Goal: Transaction & Acquisition: Subscribe to service/newsletter

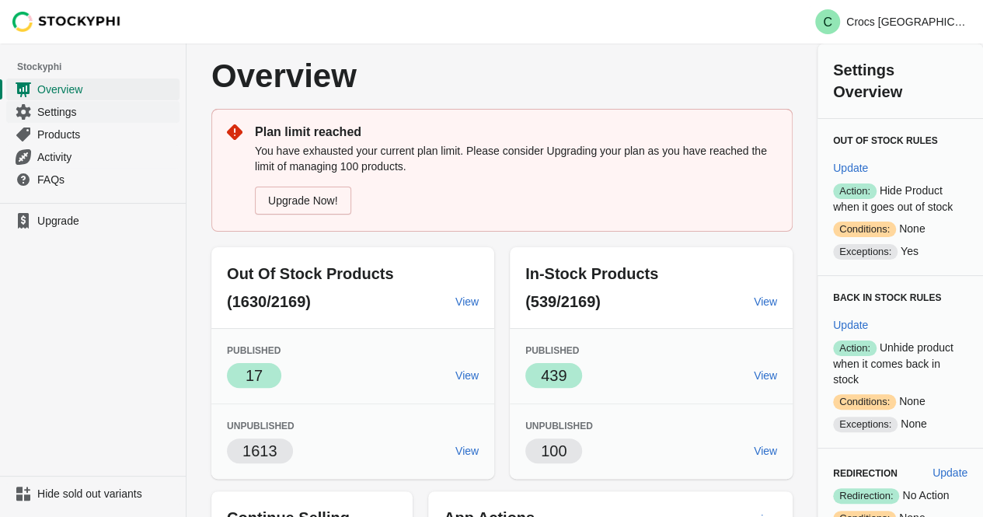
click at [54, 110] on span "Settings" at bounding box center [106, 112] width 139 height 16
click at [78, 220] on span "Upgrade" at bounding box center [106, 221] width 139 height 16
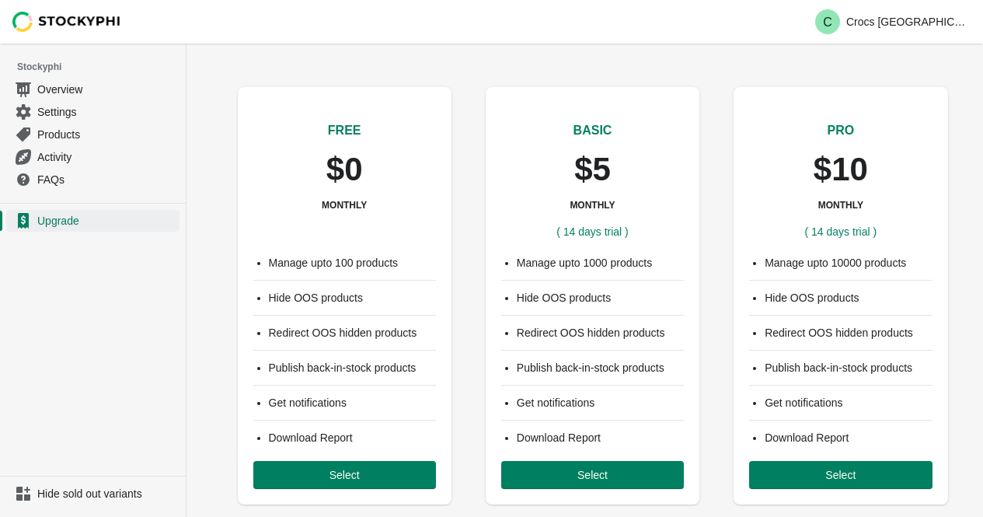
scroll to position [78, 0]
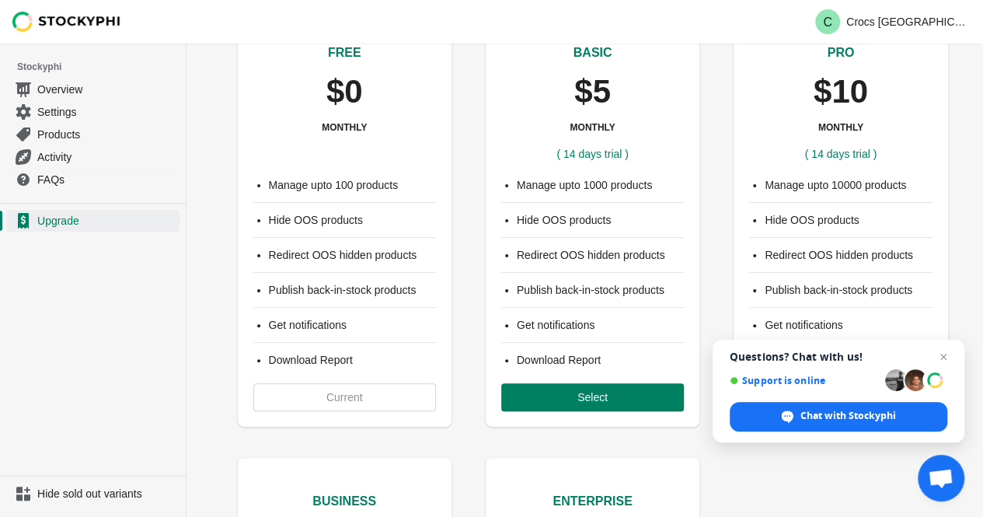
click at [486, 440] on div "FREE $0 MONTHLY ( 14 days trial ) Manage upto 100 products Hide OOS products Re…" at bounding box center [584, 436] width 725 height 878
click at [941, 357] on span "Open chat" at bounding box center [943, 356] width 19 height 19
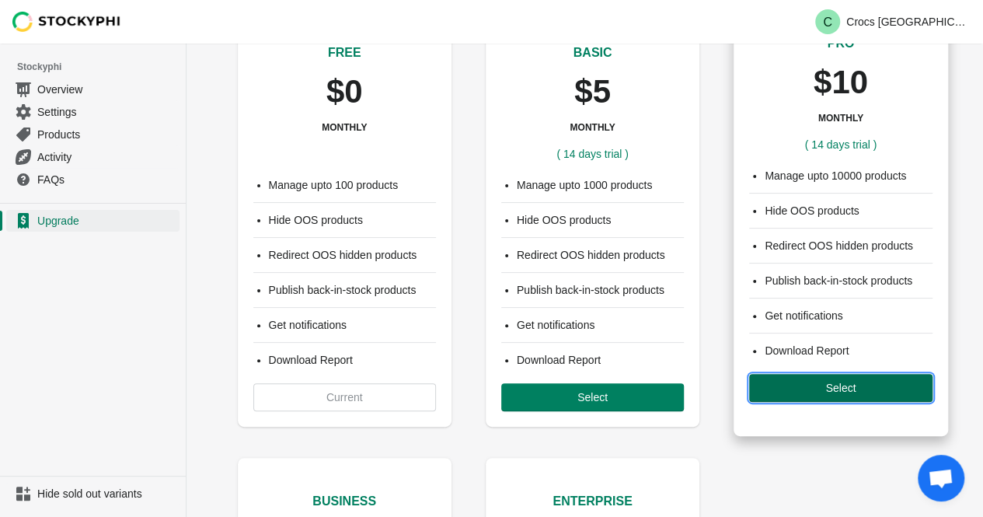
click at [809, 395] on button "Select" at bounding box center [840, 388] width 183 height 28
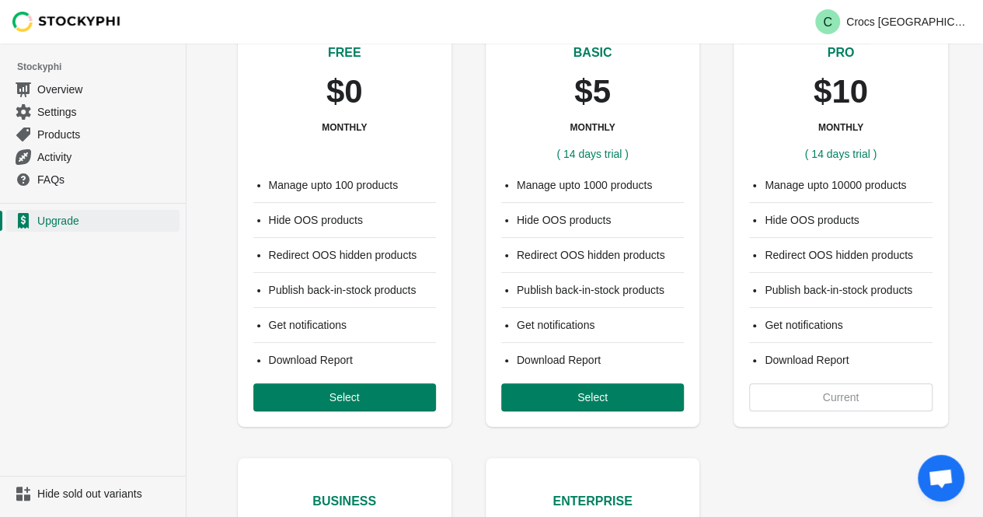
scroll to position [14, 0]
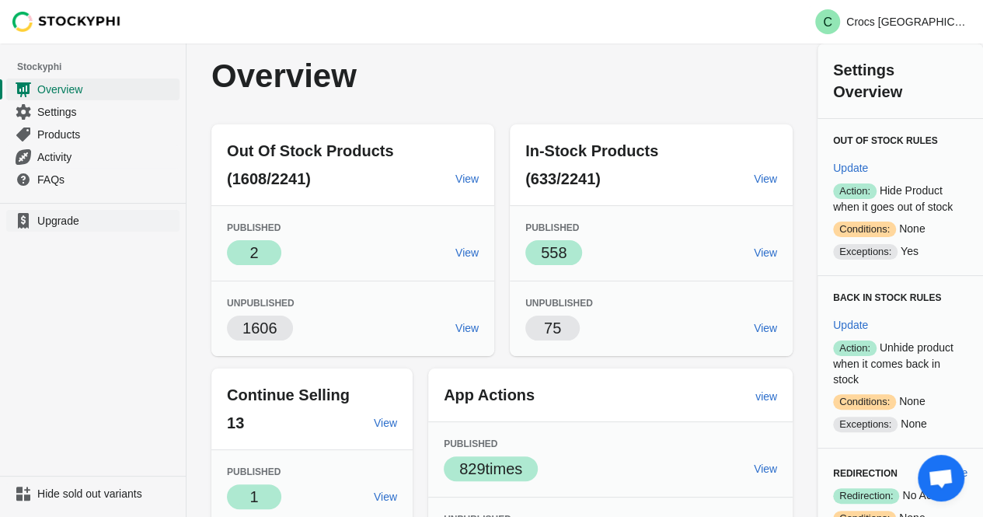
click at [49, 226] on span "Upgrade" at bounding box center [106, 221] width 139 height 16
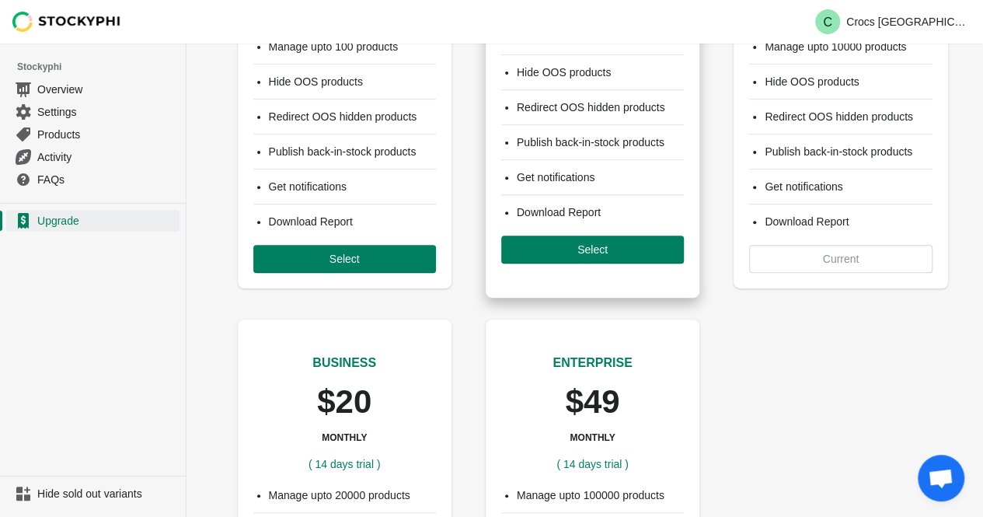
scroll to position [10, 0]
